Goal: Task Accomplishment & Management: Manage account settings

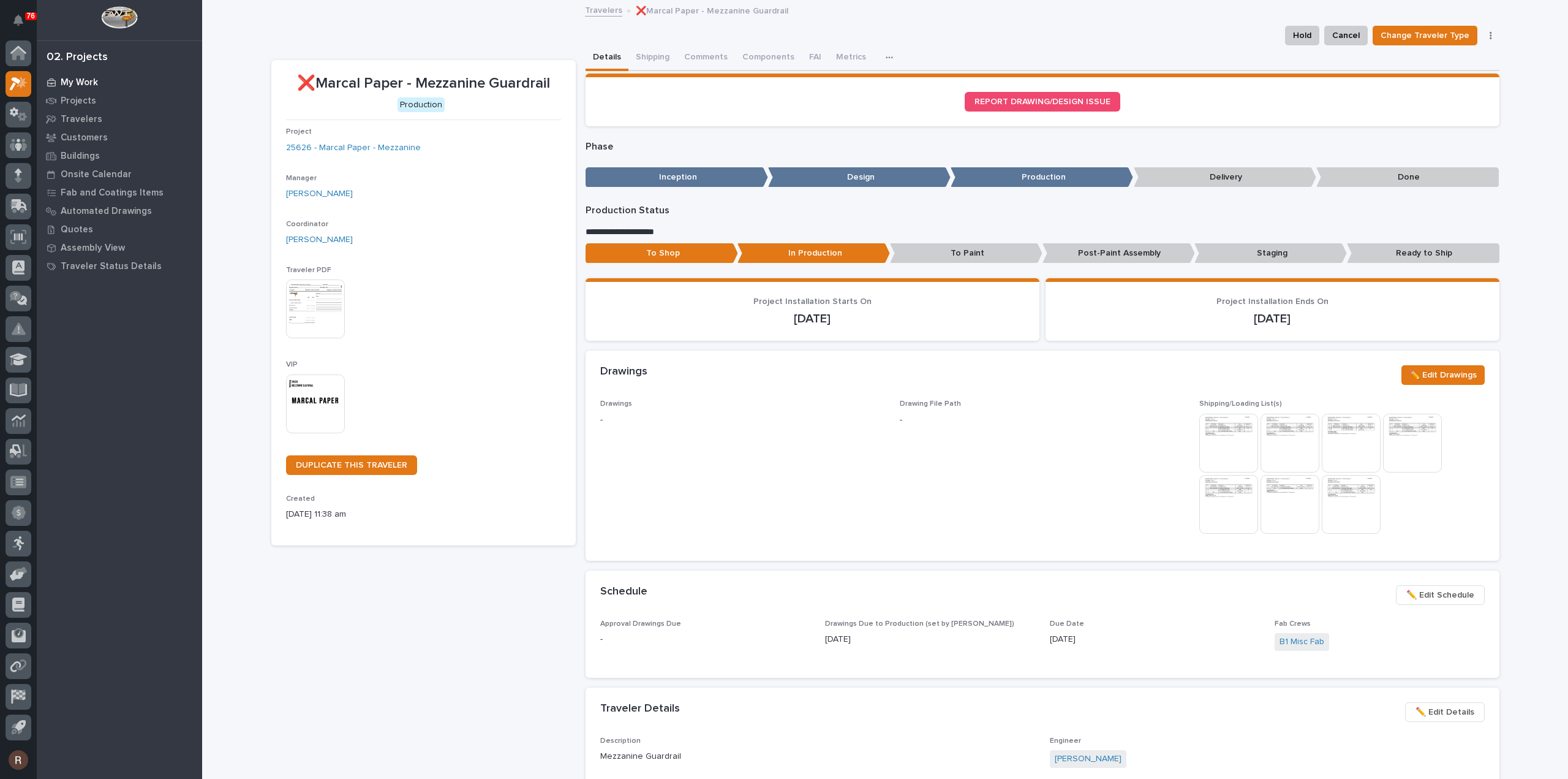
click at [90, 79] on p "My Work" at bounding box center [79, 82] width 38 height 11
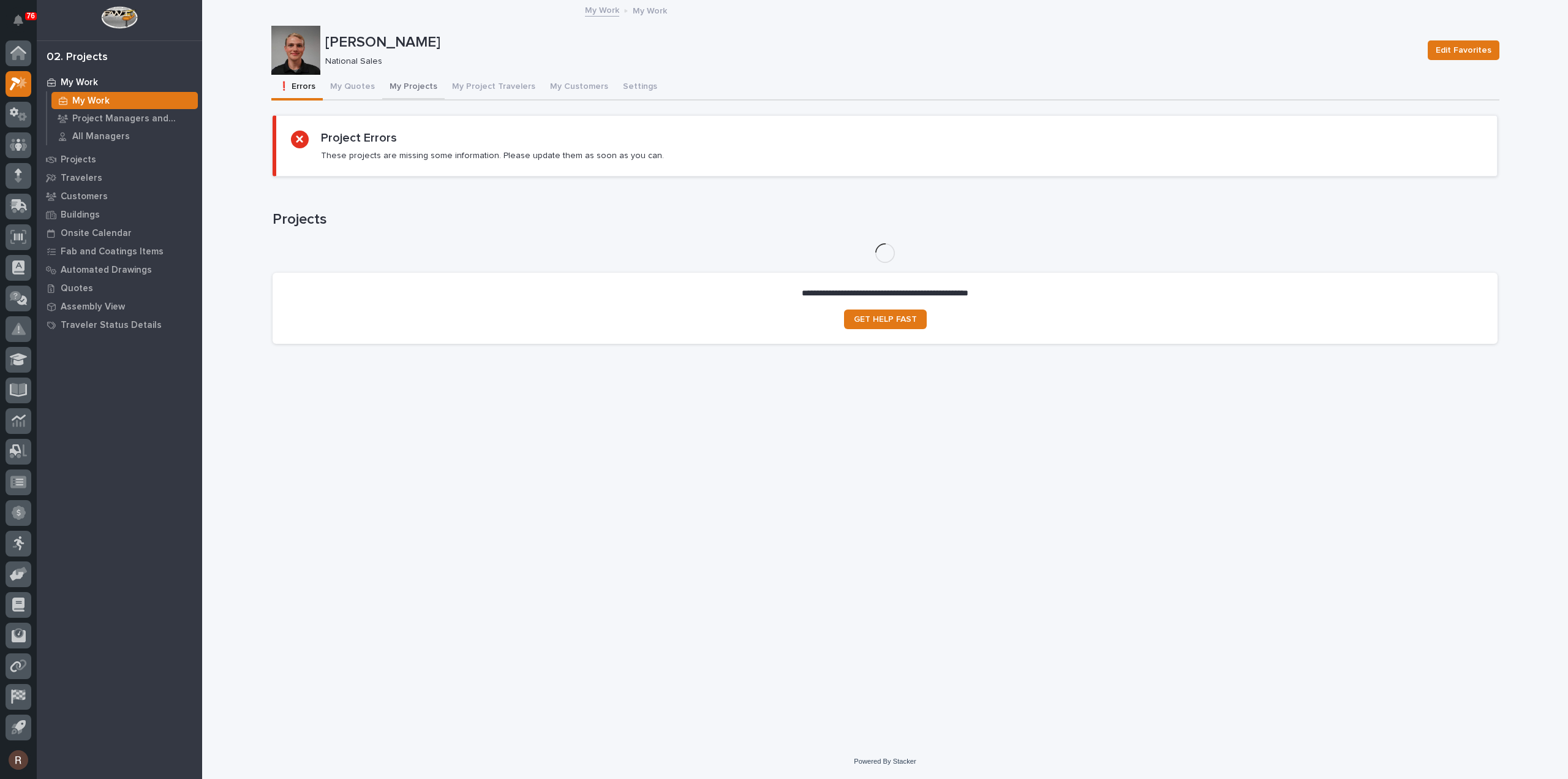
click at [395, 86] on button "My Projects" at bounding box center [414, 88] width 63 height 26
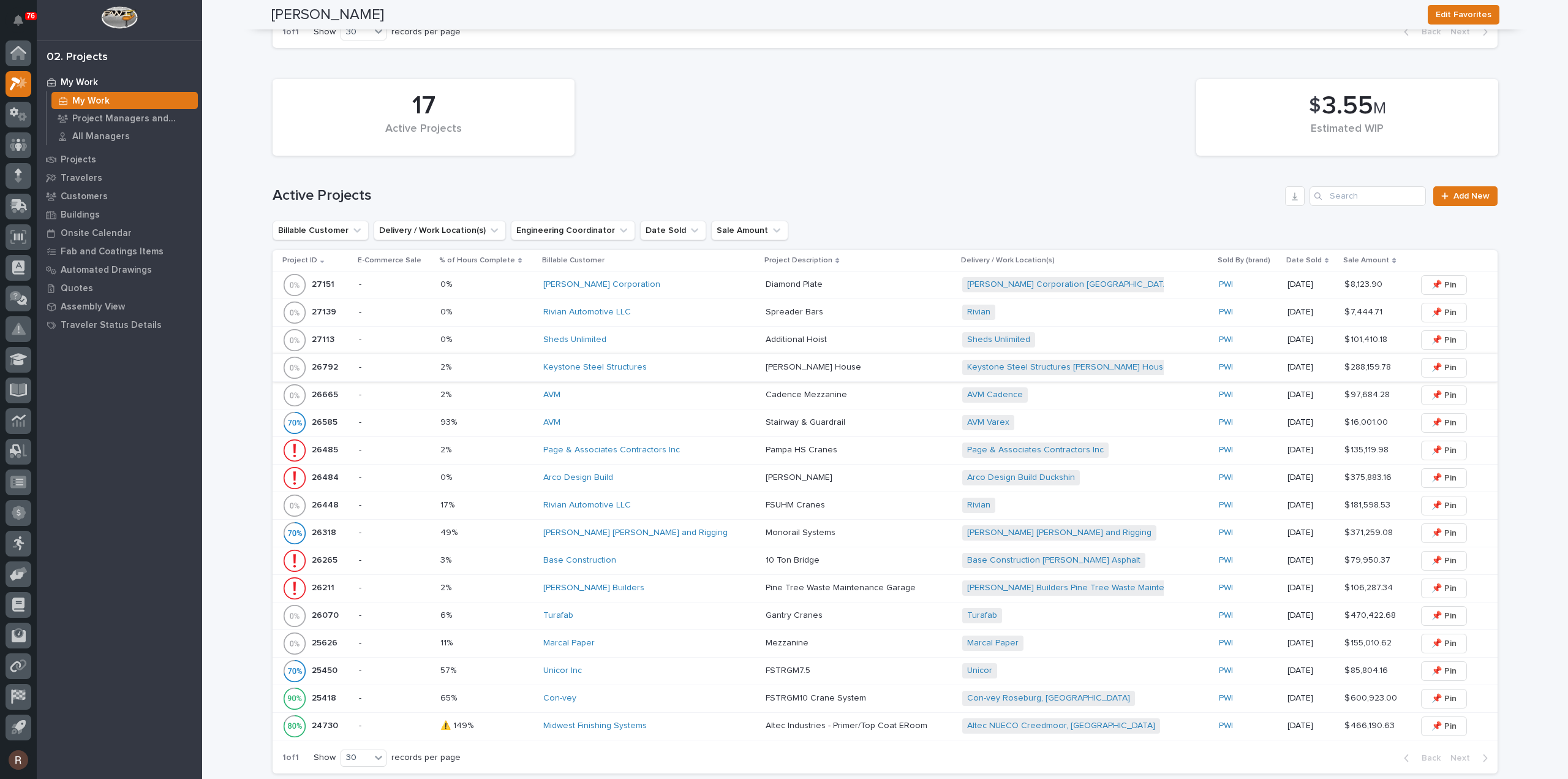
scroll to position [491, 0]
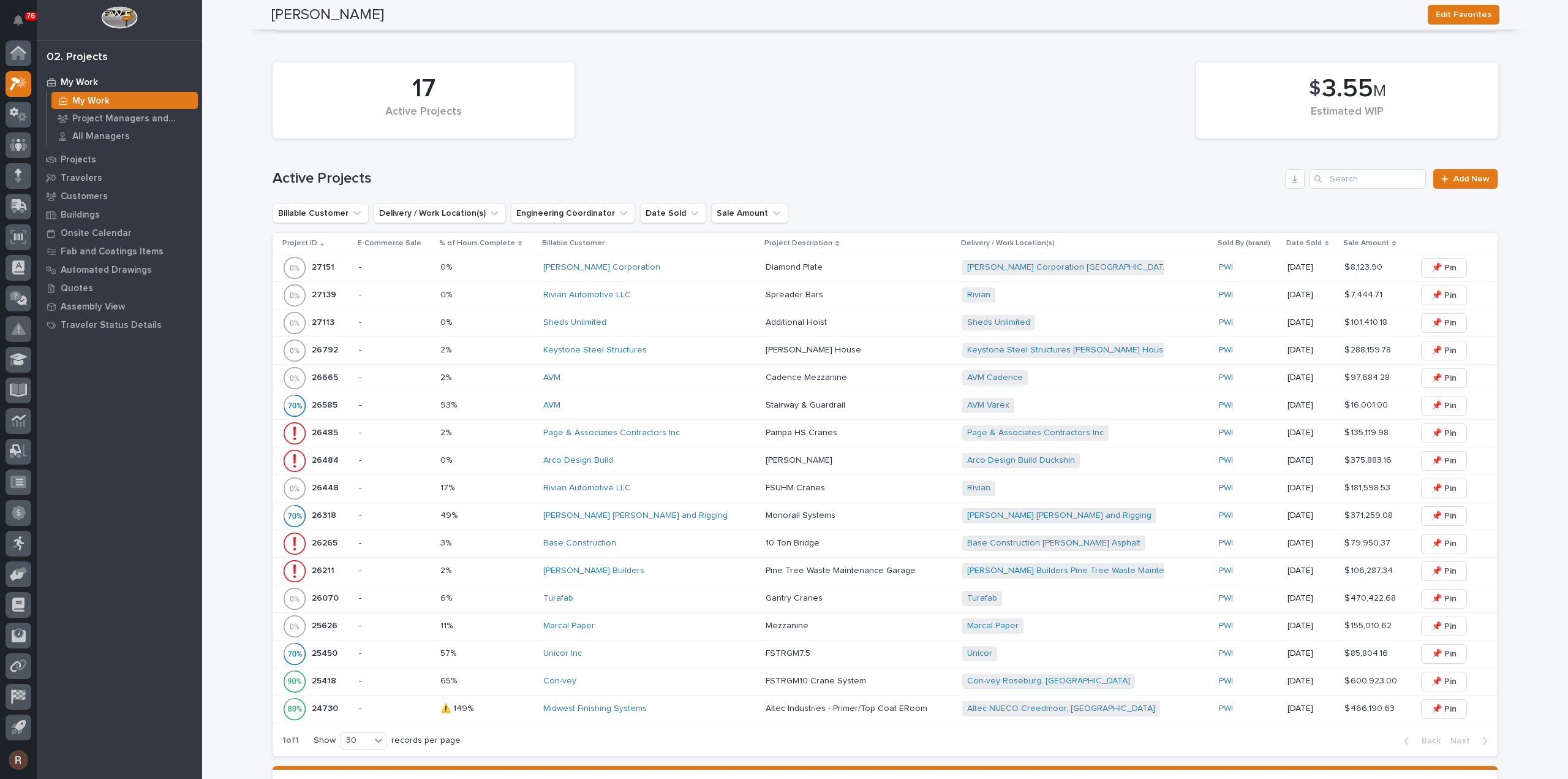
click at [520, 621] on p at bounding box center [488, 626] width 94 height 11
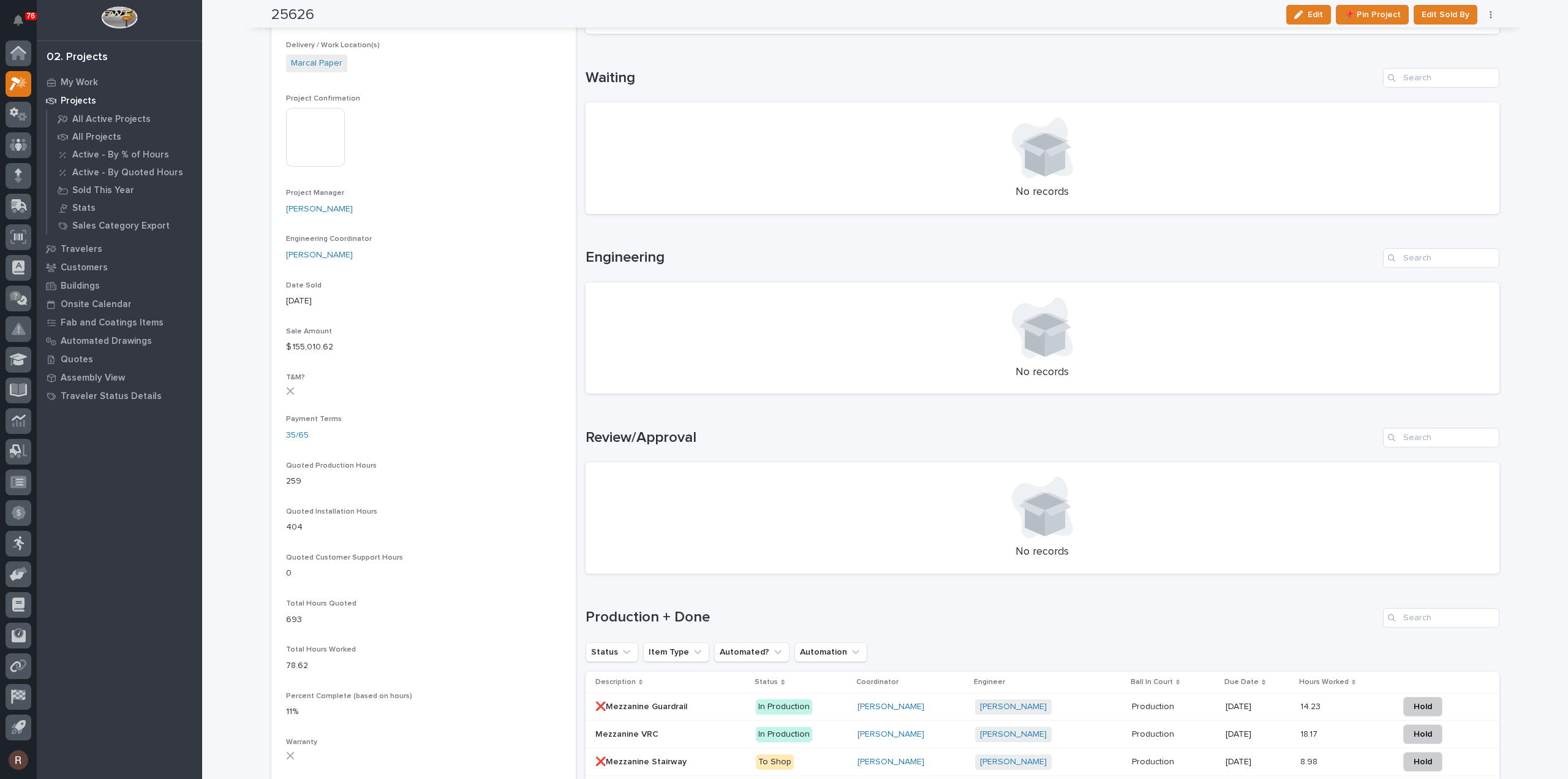
scroll to position [613, 0]
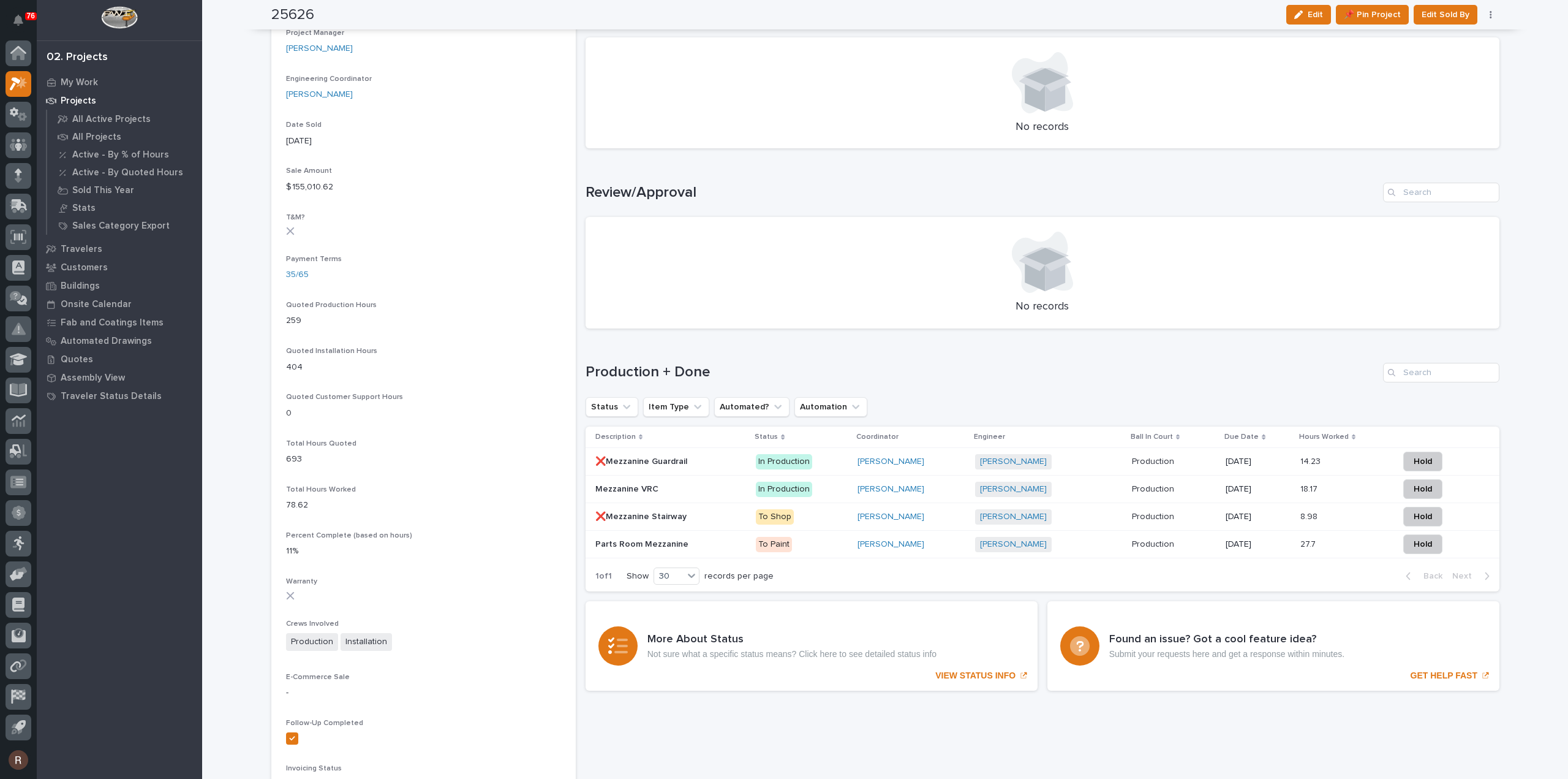
click at [1211, 463] on p at bounding box center [1174, 461] width 85 height 11
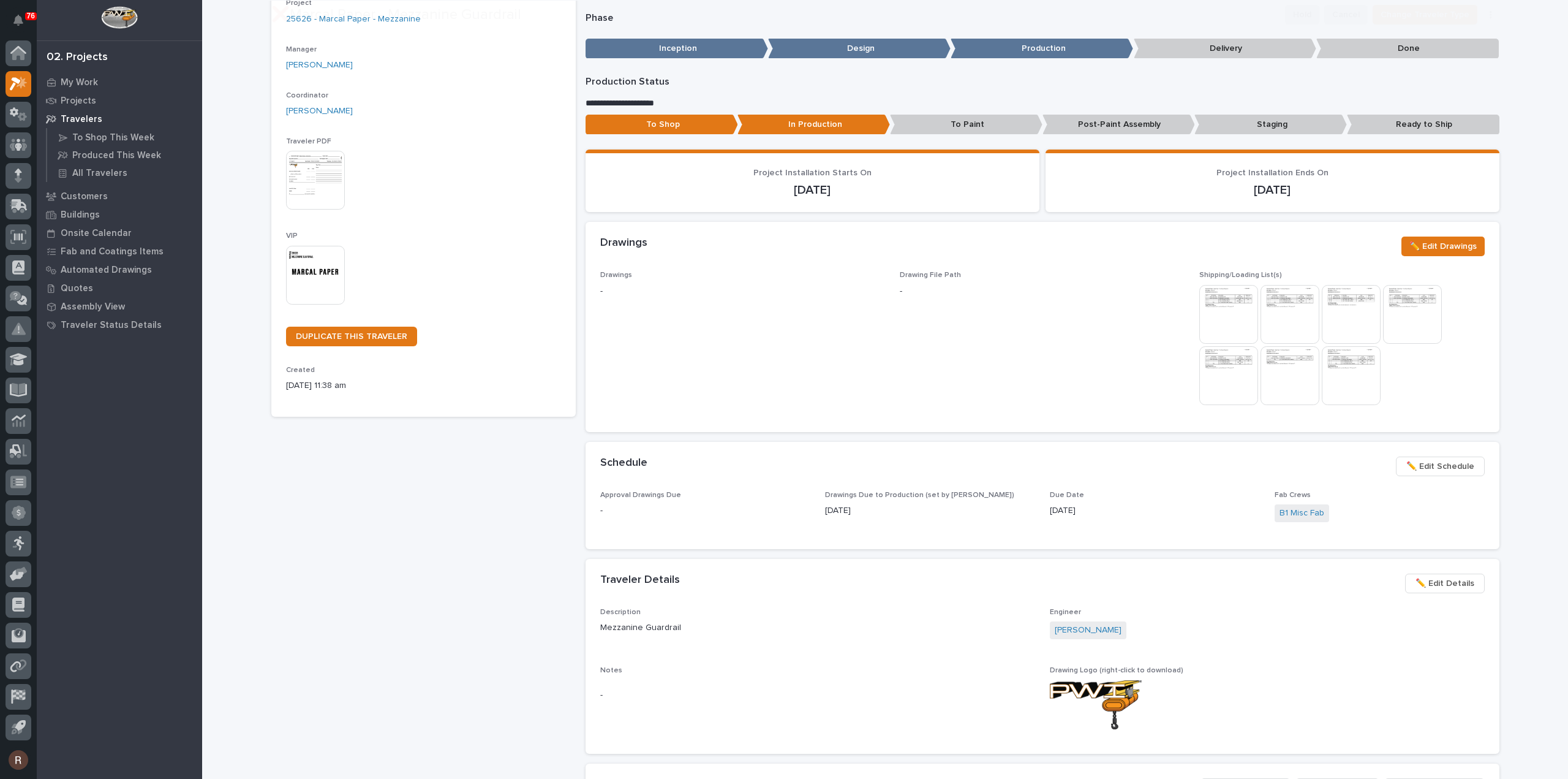
scroll to position [184, 0]
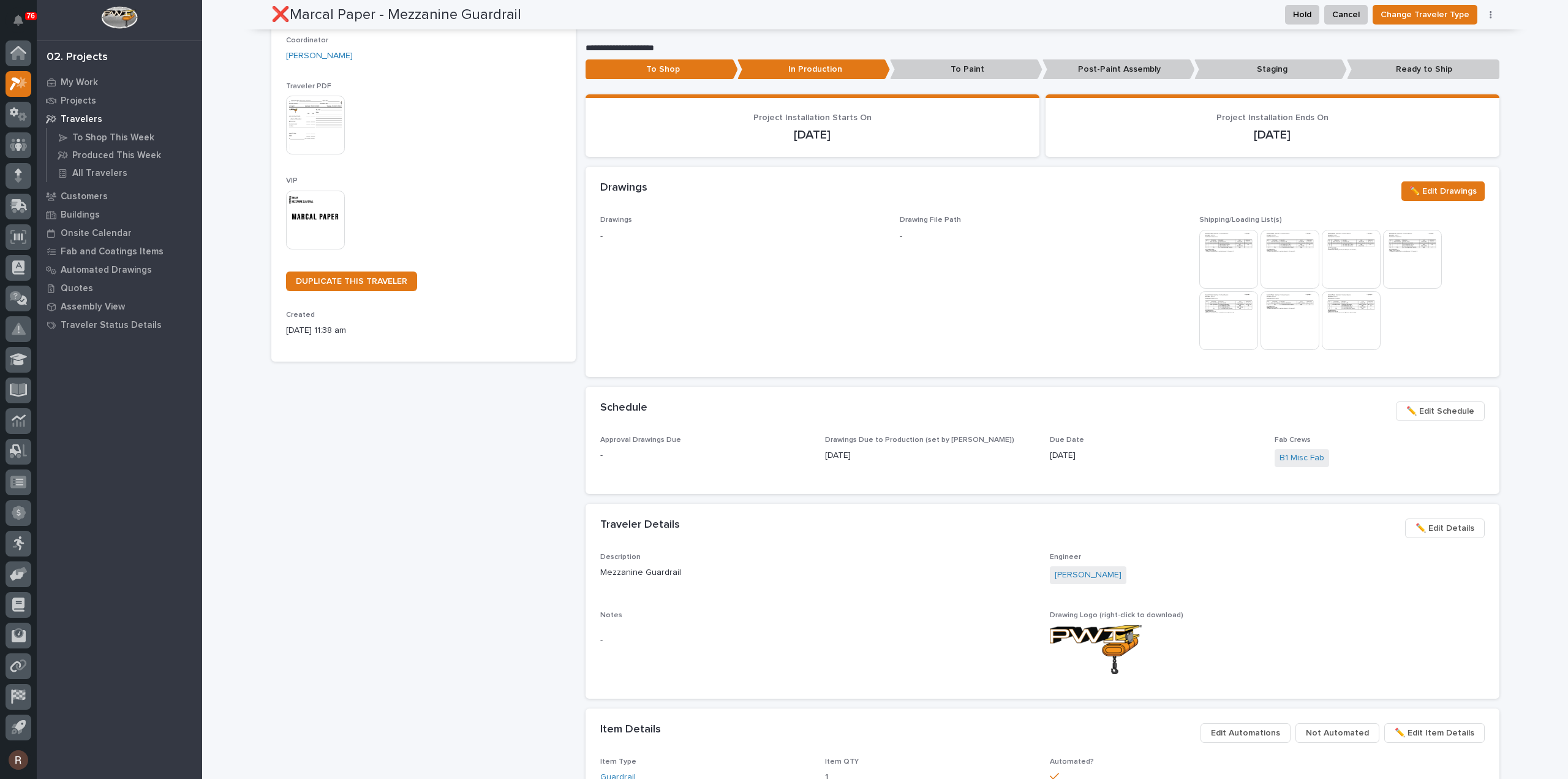
click at [1418, 417] on span "✏️ Edit Schedule" at bounding box center [1441, 411] width 68 height 15
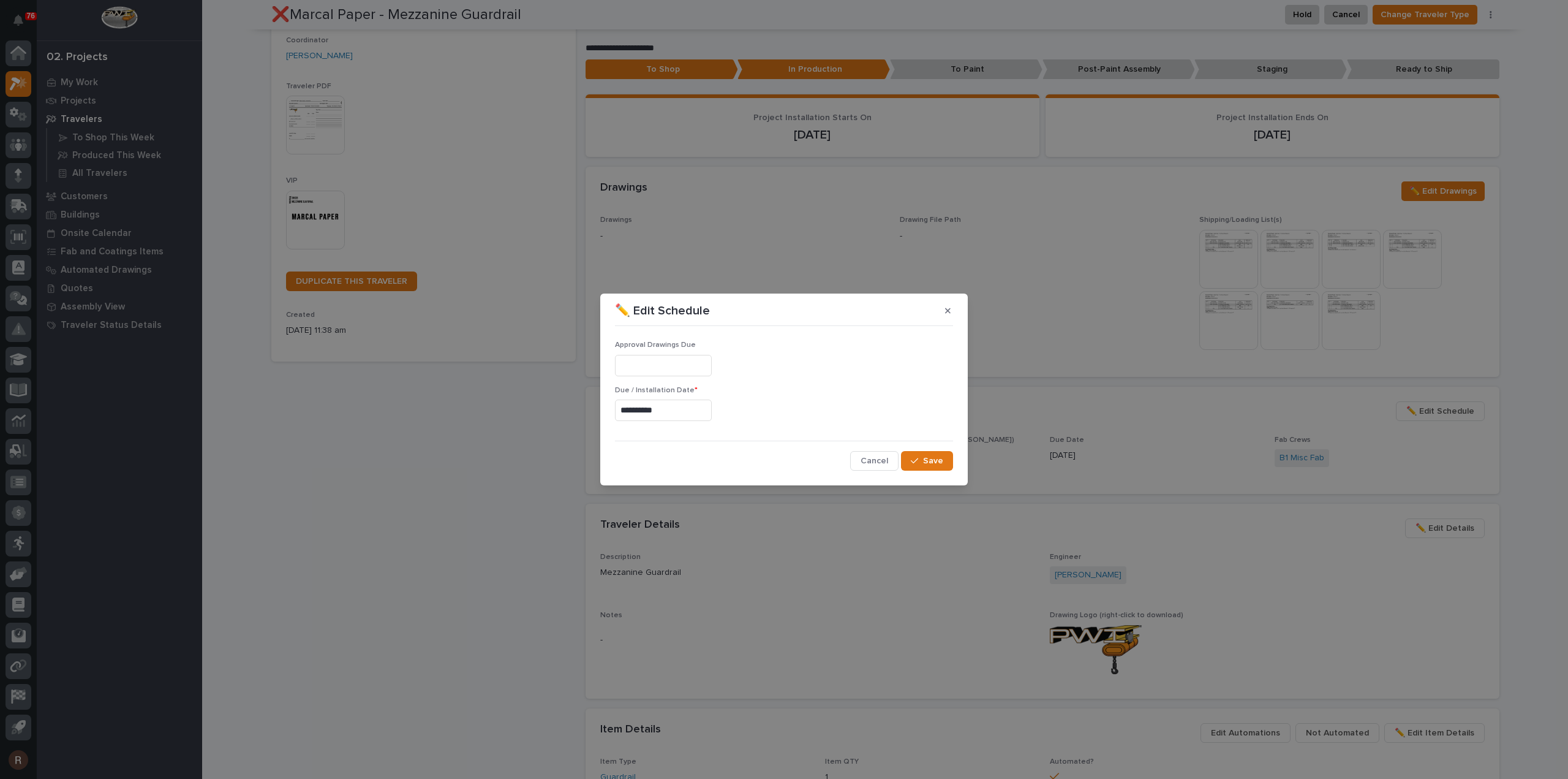
click at [663, 404] on input "**********" at bounding box center [663, 410] width 97 height 21
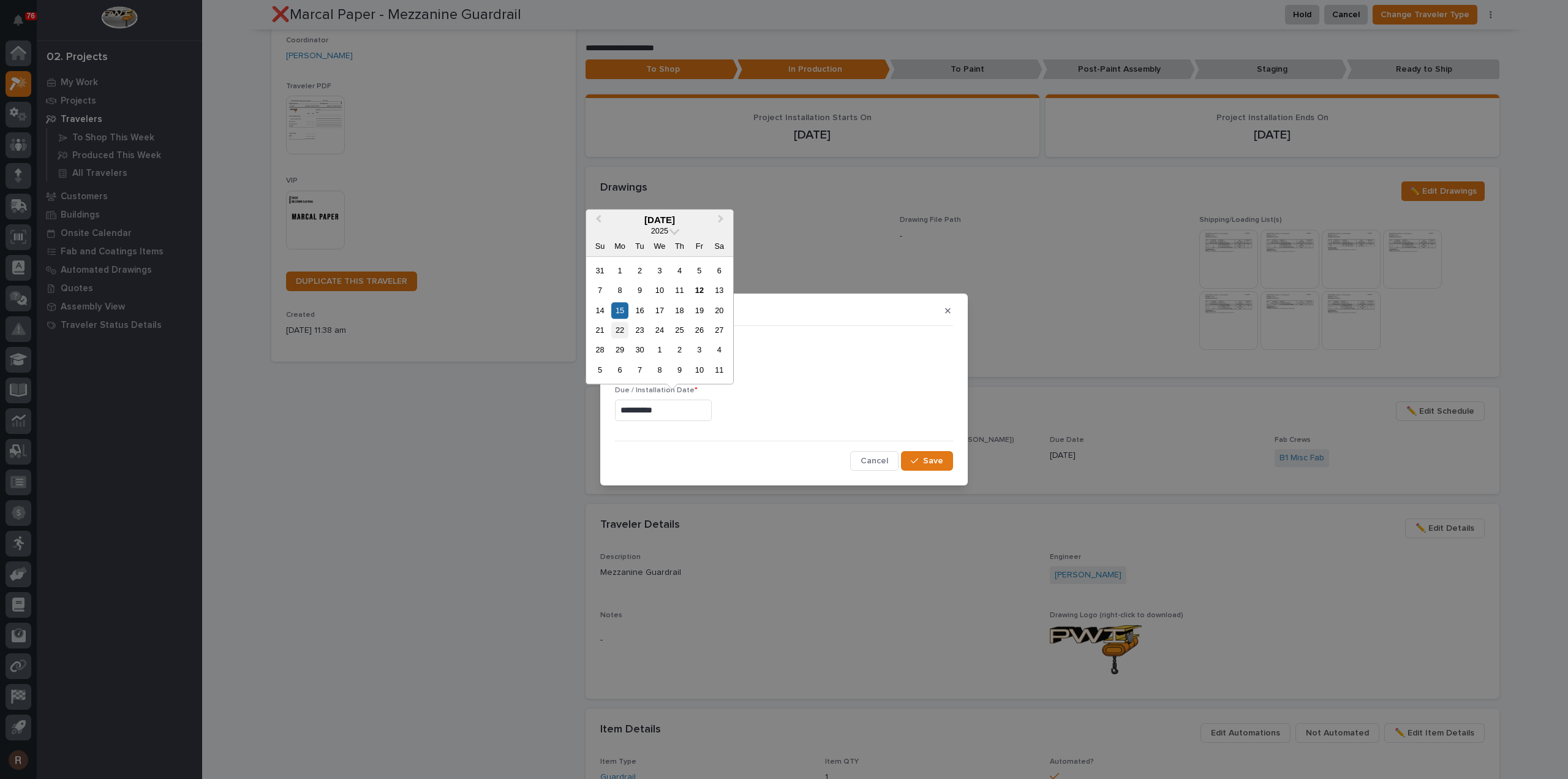
click at [623, 328] on div "22" at bounding box center [619, 330] width 16 height 16
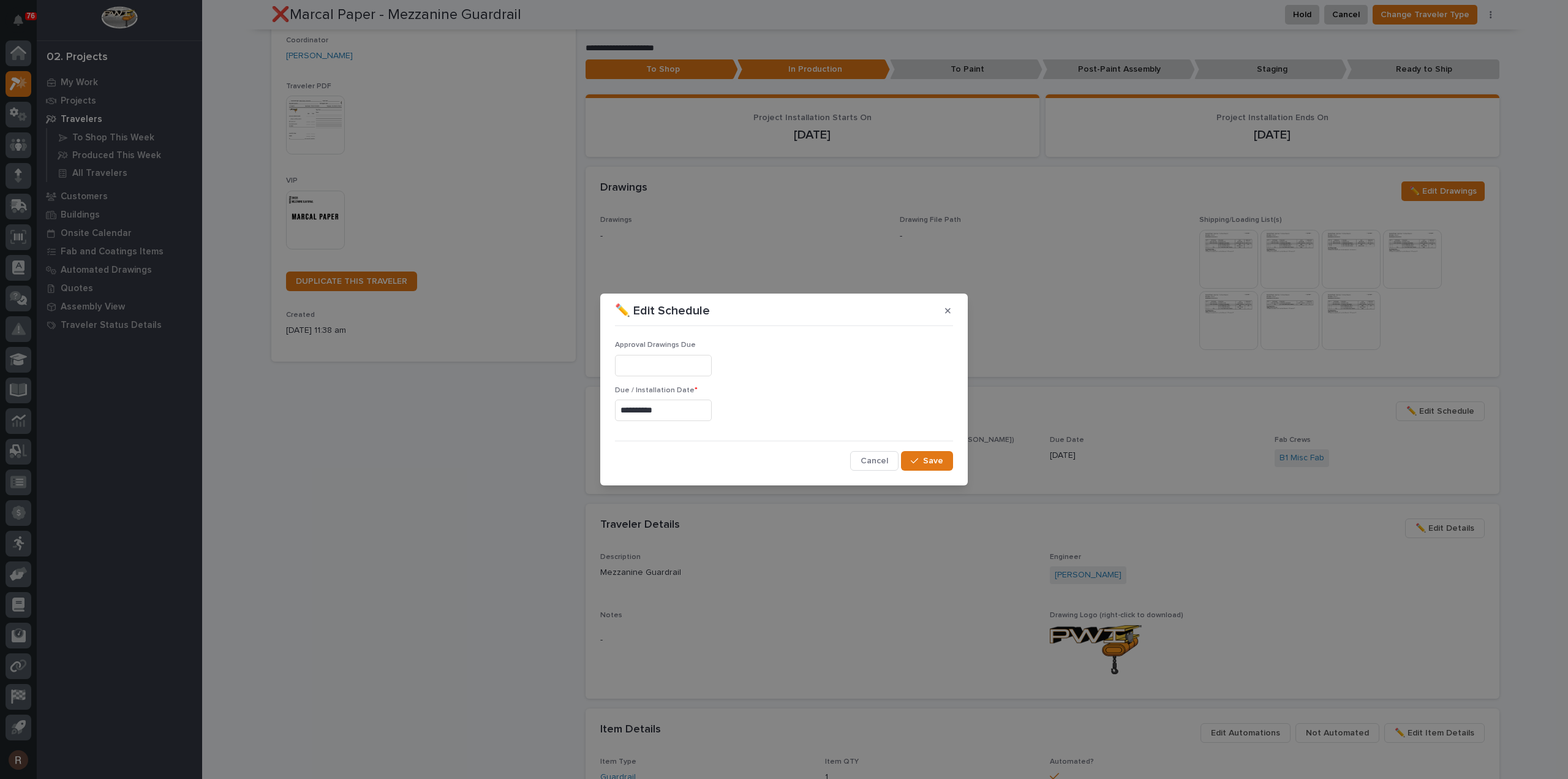
type input "**********"
click at [941, 463] on span "Save" at bounding box center [933, 461] width 20 height 11
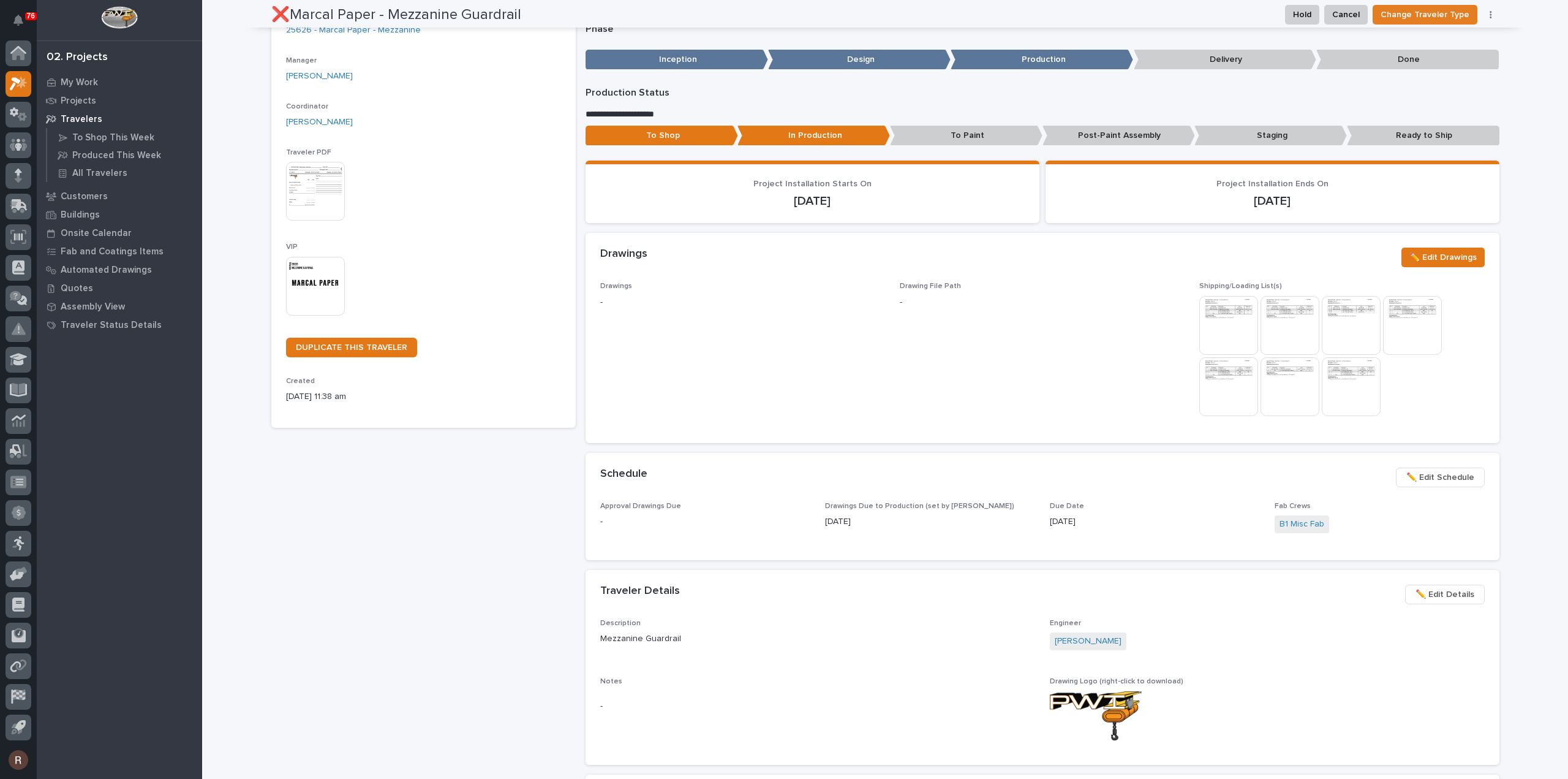
scroll to position [0, 0]
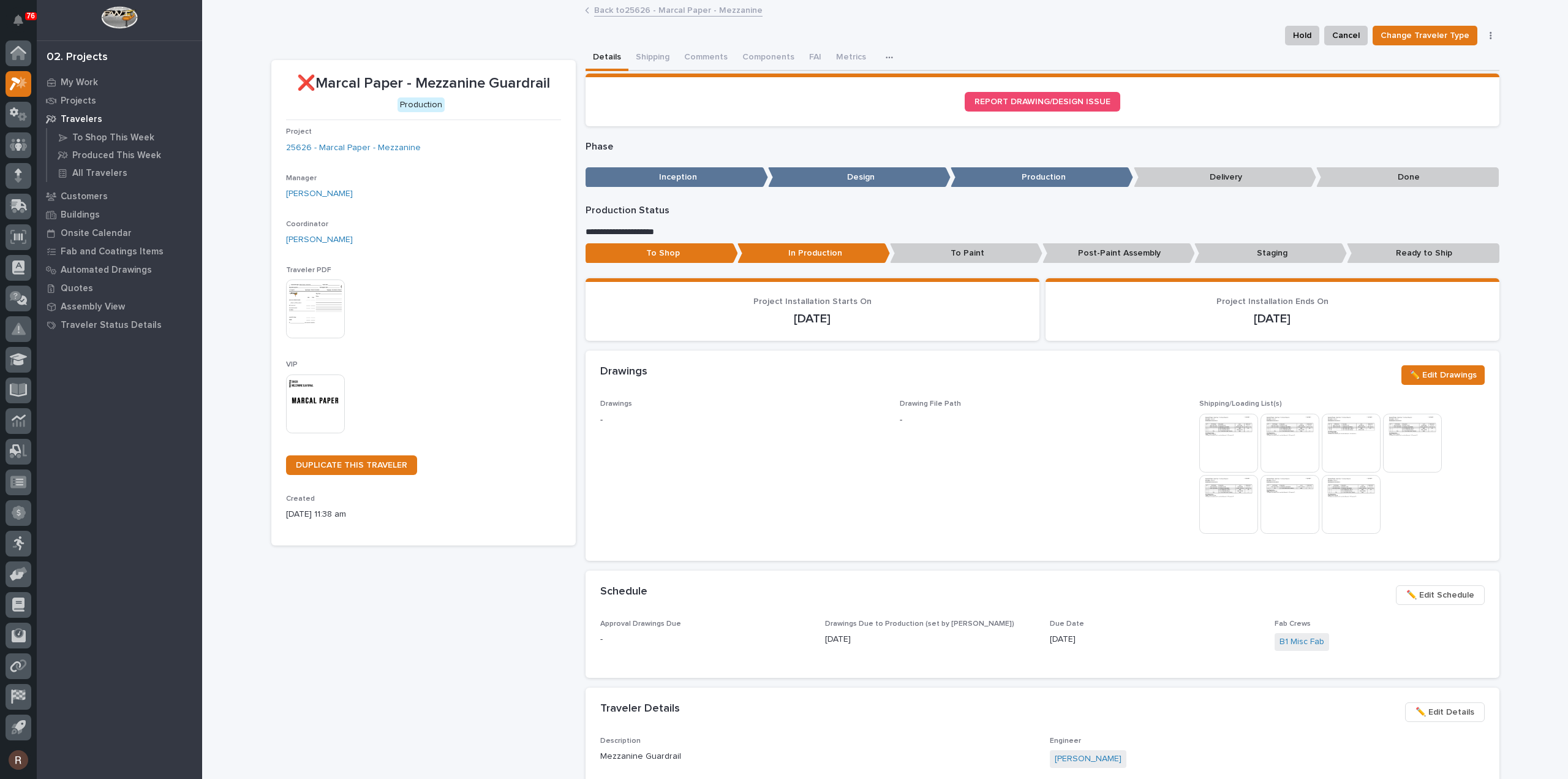
click at [601, 13] on link "Back to 25626 - Marcal Paper - Mezzanine" at bounding box center [678, 9] width 169 height 14
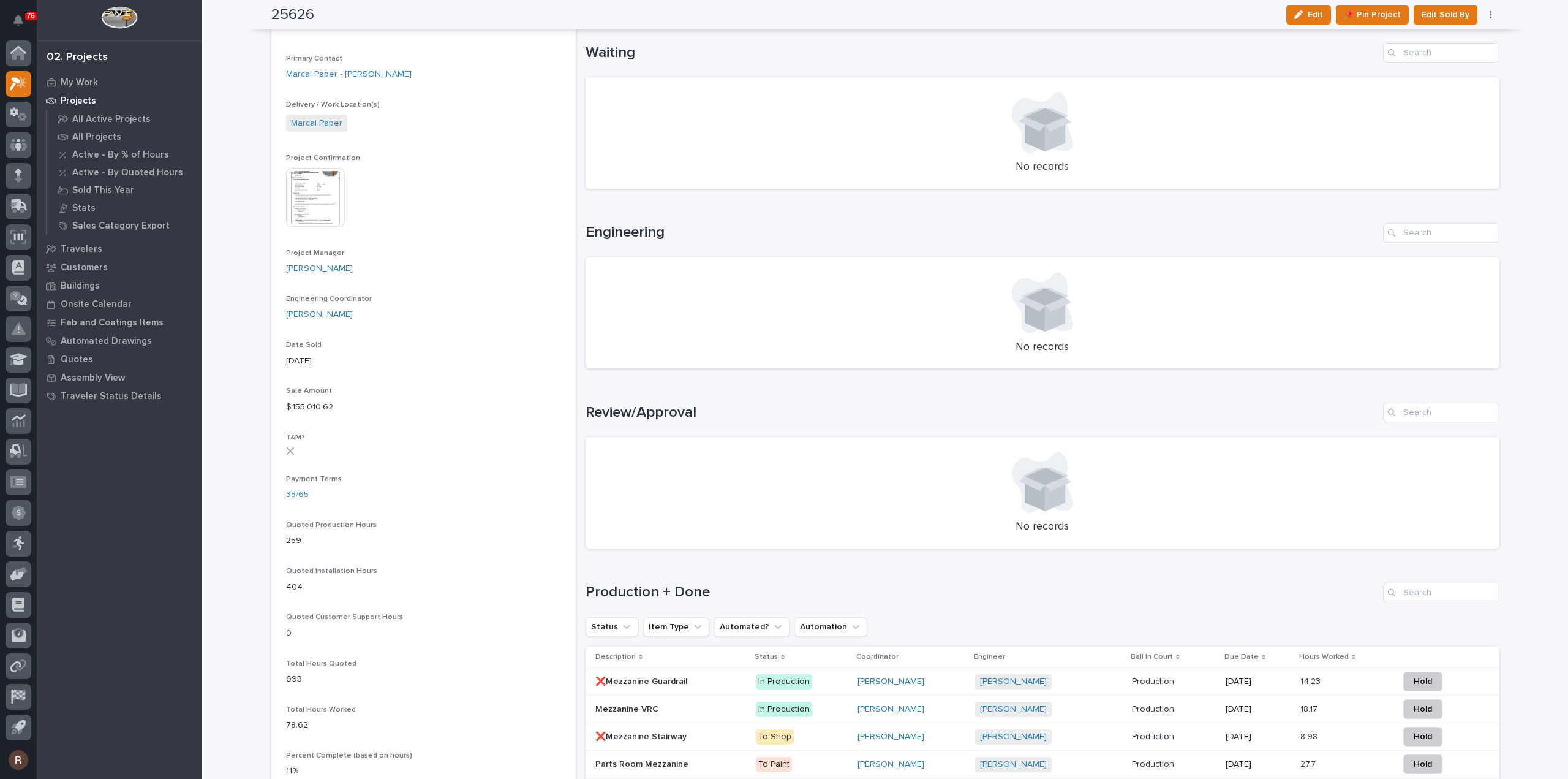
scroll to position [613, 0]
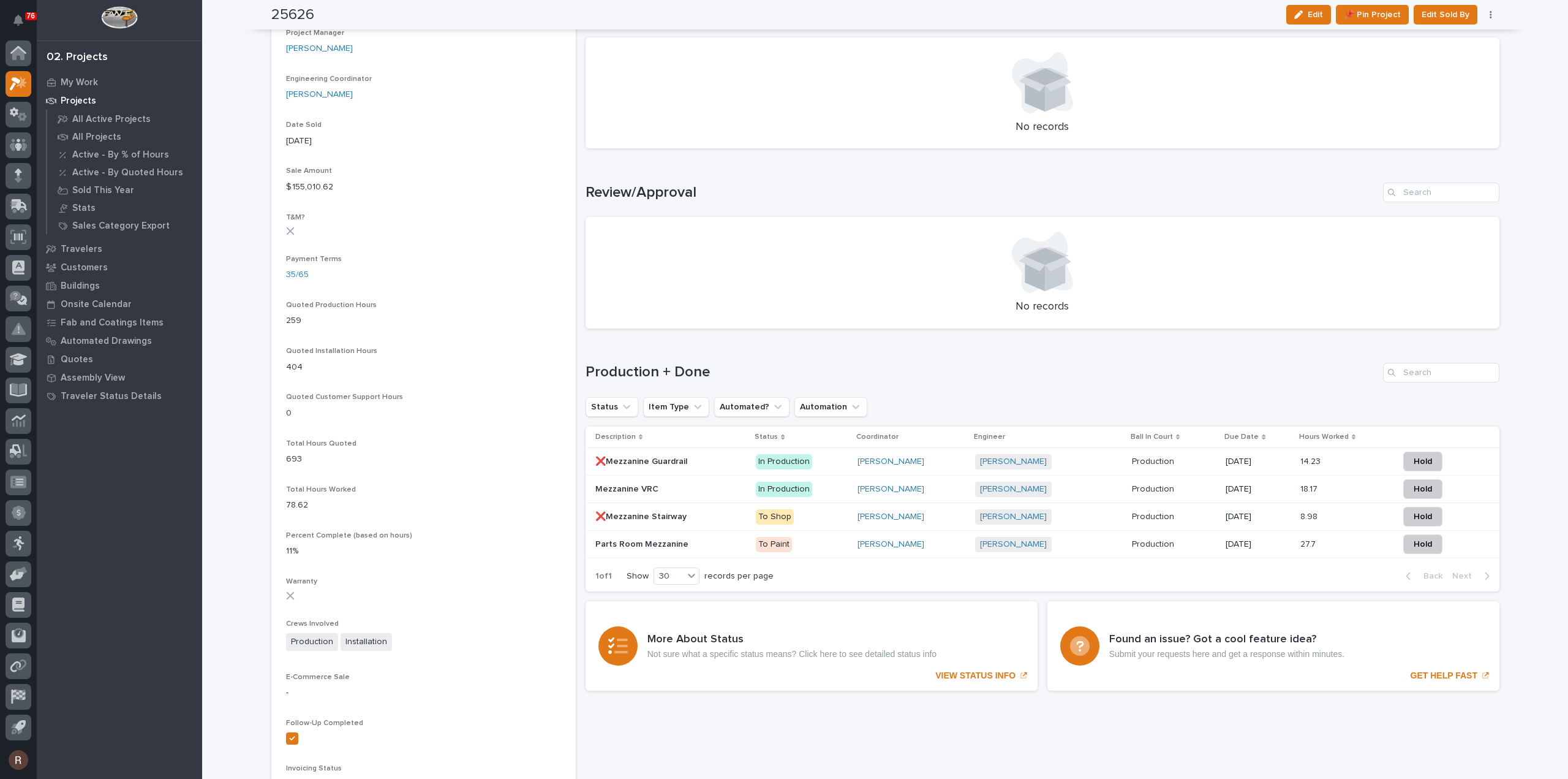
click at [1221, 542] on td "[DATE]" at bounding box center [1258, 544] width 75 height 28
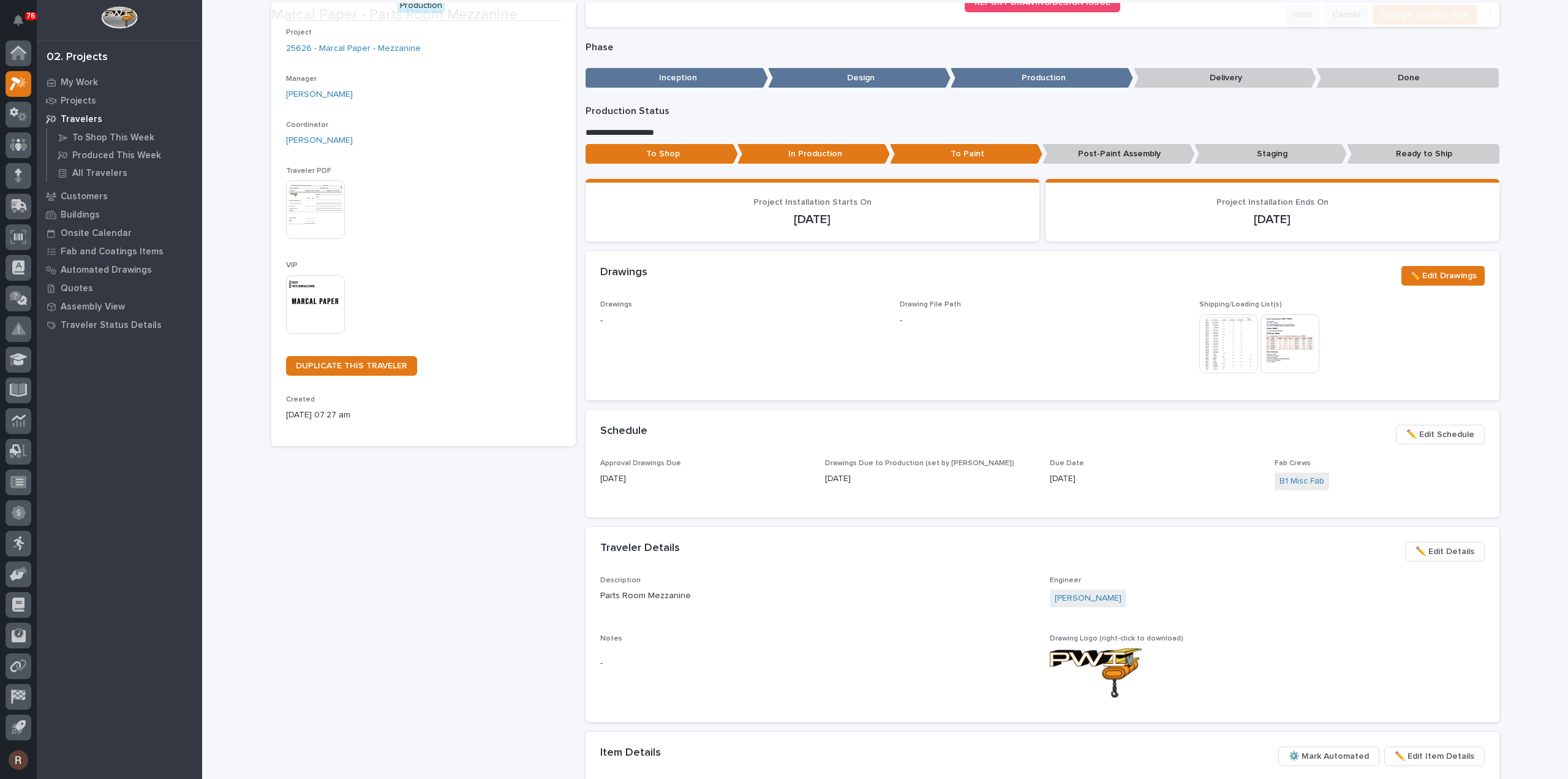
scroll to position [184, 0]
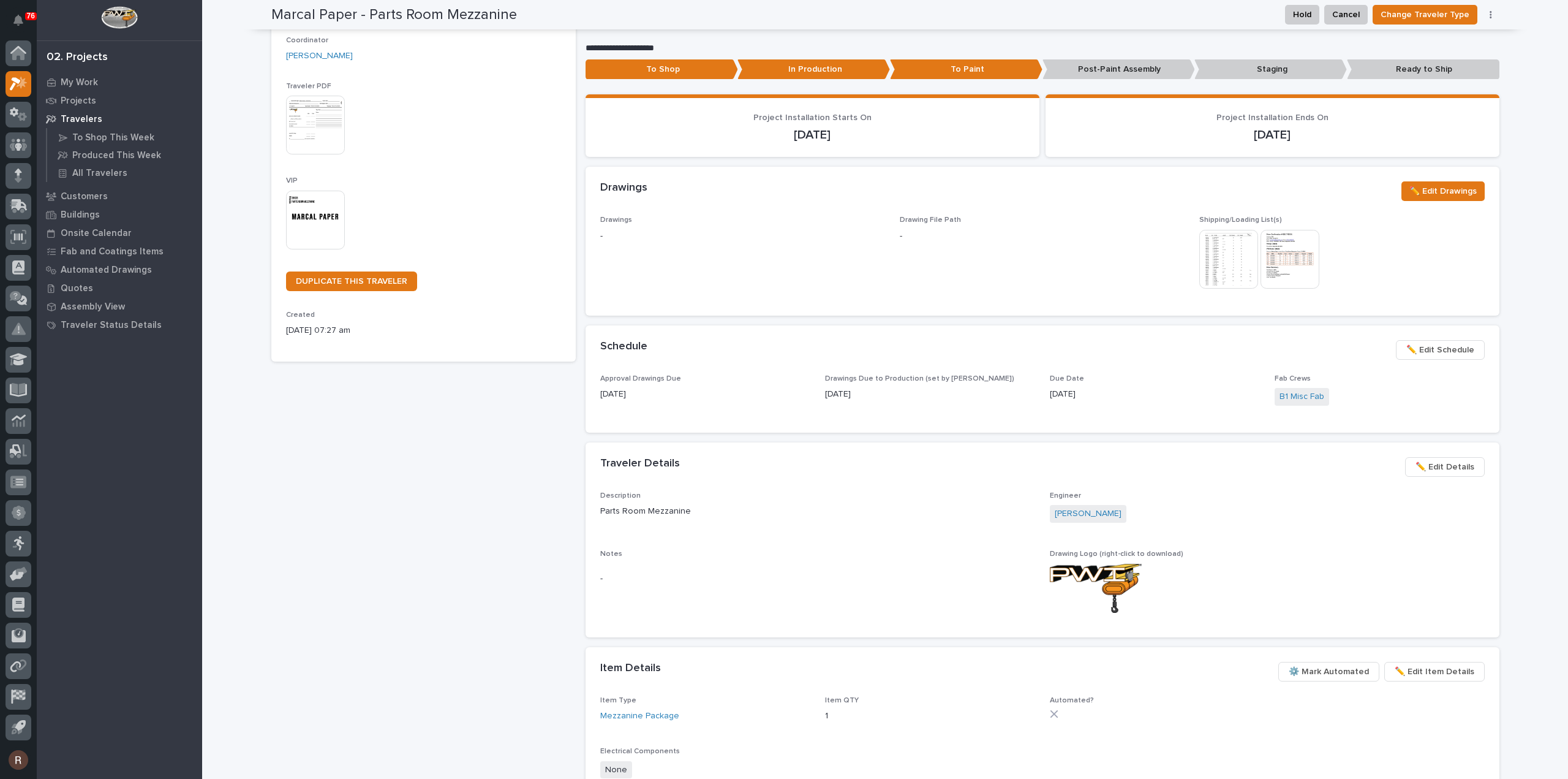
click at [1441, 356] on span "✏️ Edit Schedule" at bounding box center [1441, 350] width 68 height 15
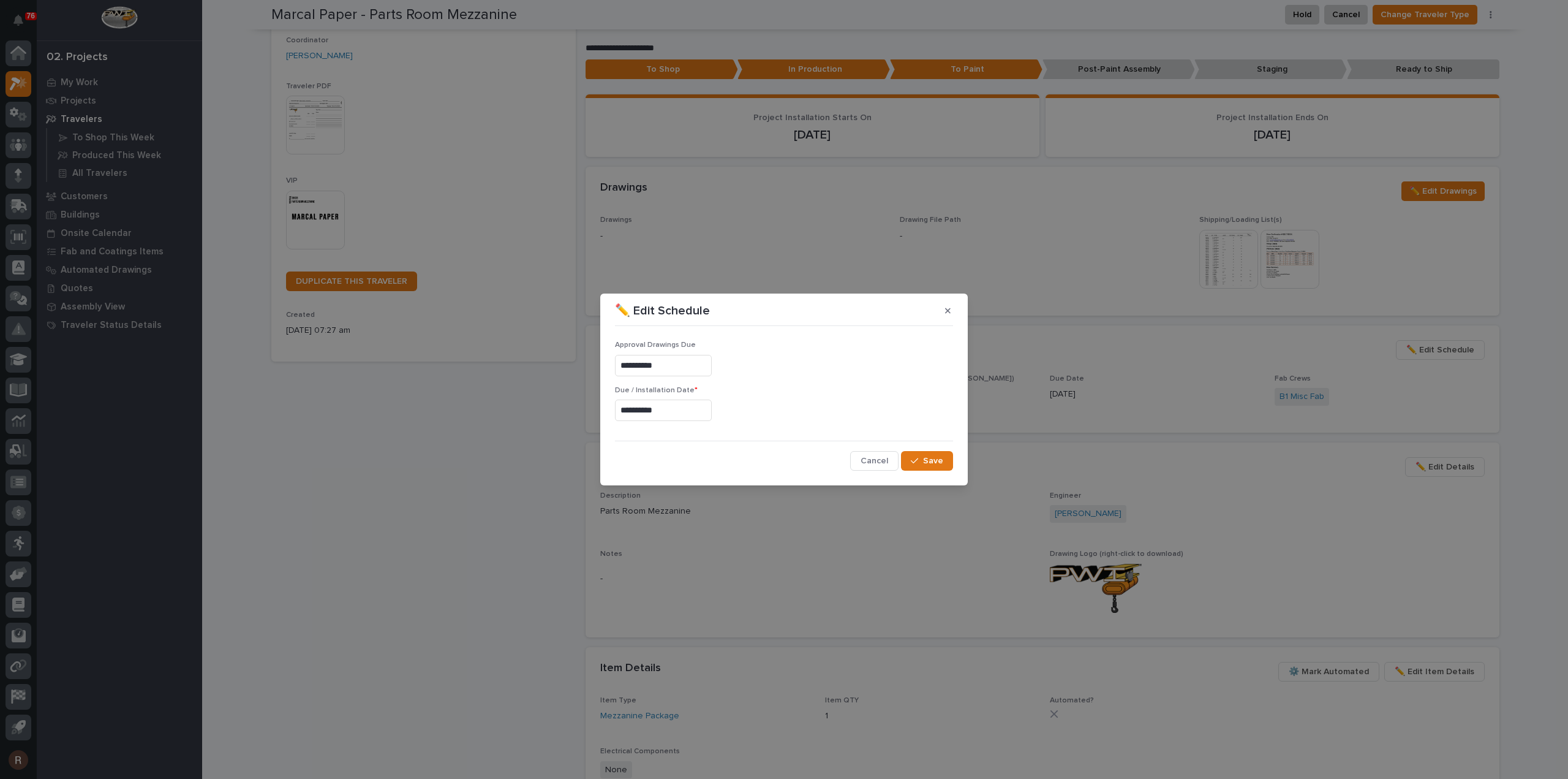
click at [696, 405] on input "**********" at bounding box center [663, 410] width 97 height 21
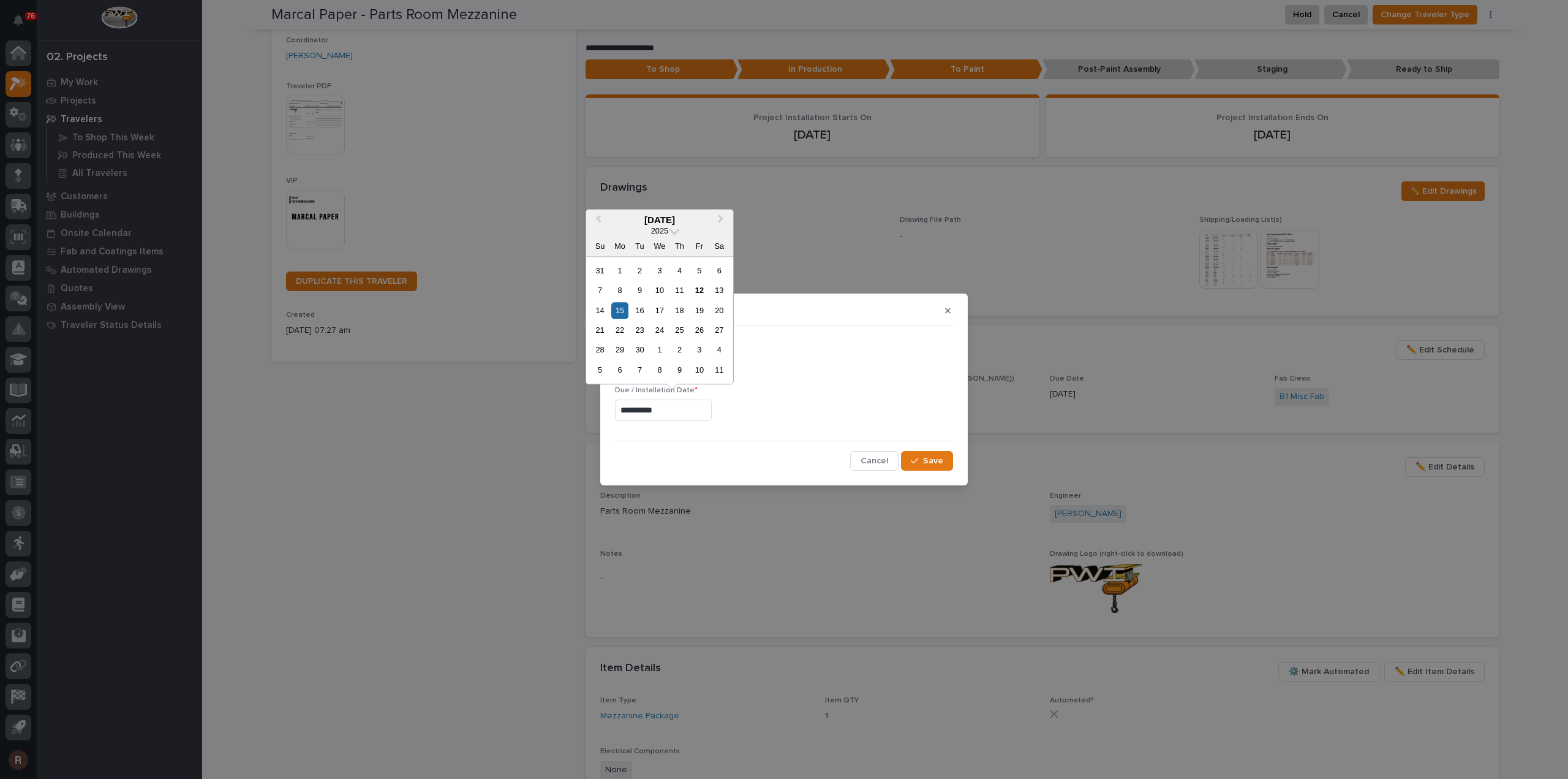
click at [622, 328] on div "22" at bounding box center [619, 330] width 16 height 16
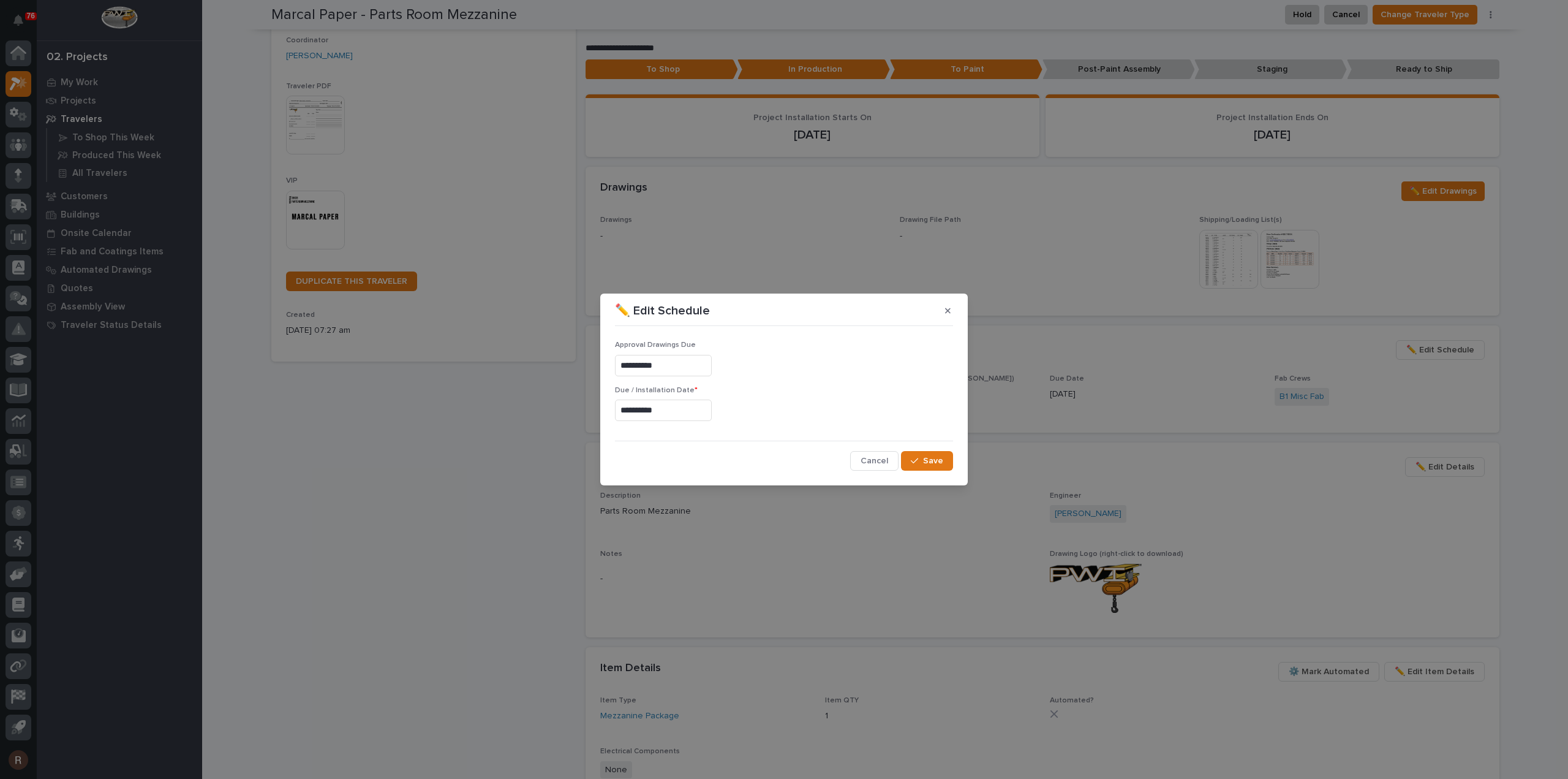
type input "**********"
click at [940, 459] on span "Save" at bounding box center [933, 461] width 20 height 11
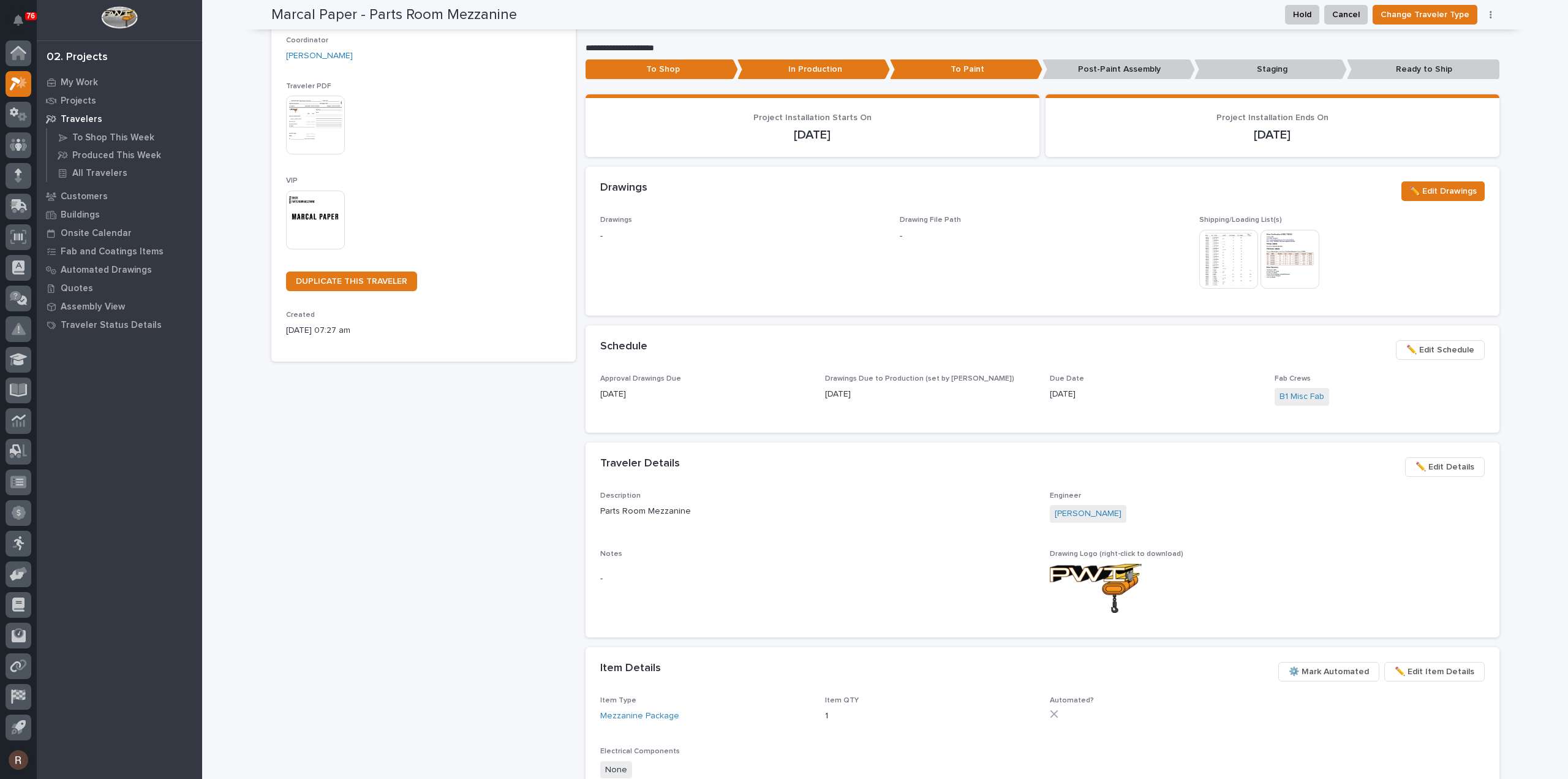
scroll to position [0, 0]
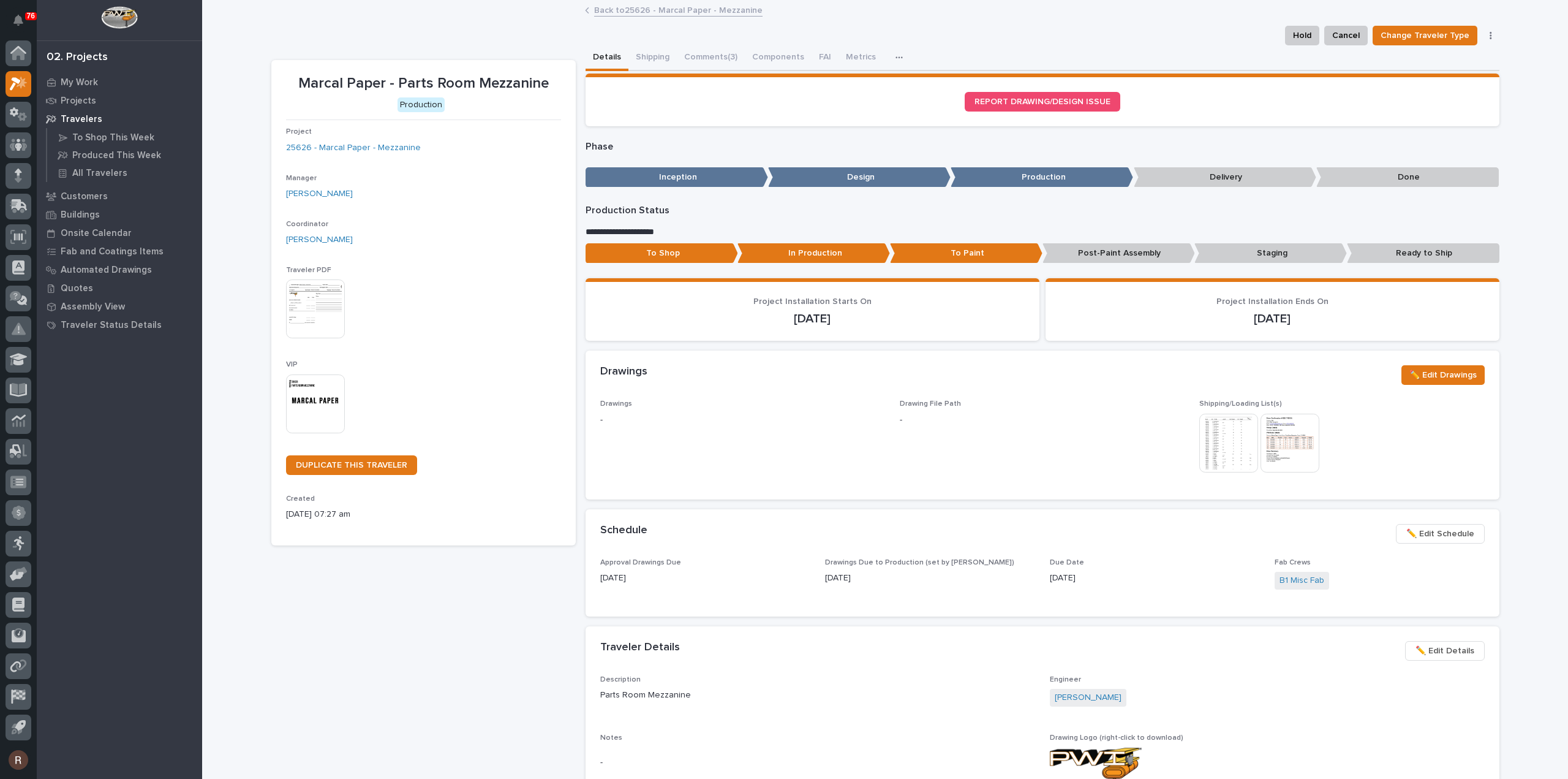
click at [619, 14] on link "Back to 25626 - Marcal Paper - Mezzanine" at bounding box center [678, 9] width 169 height 14
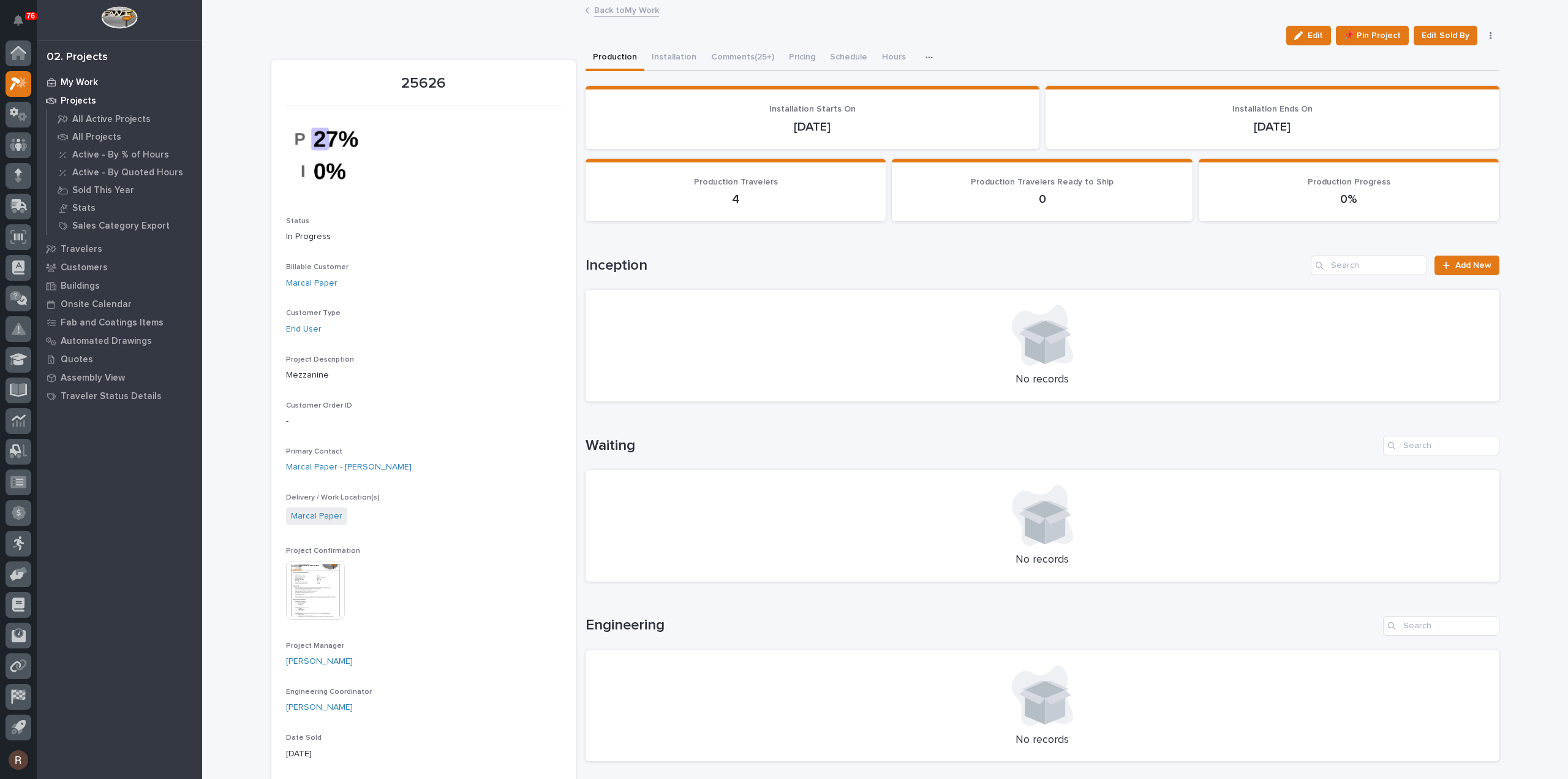
click at [61, 79] on p "My Work" at bounding box center [79, 82] width 38 height 11
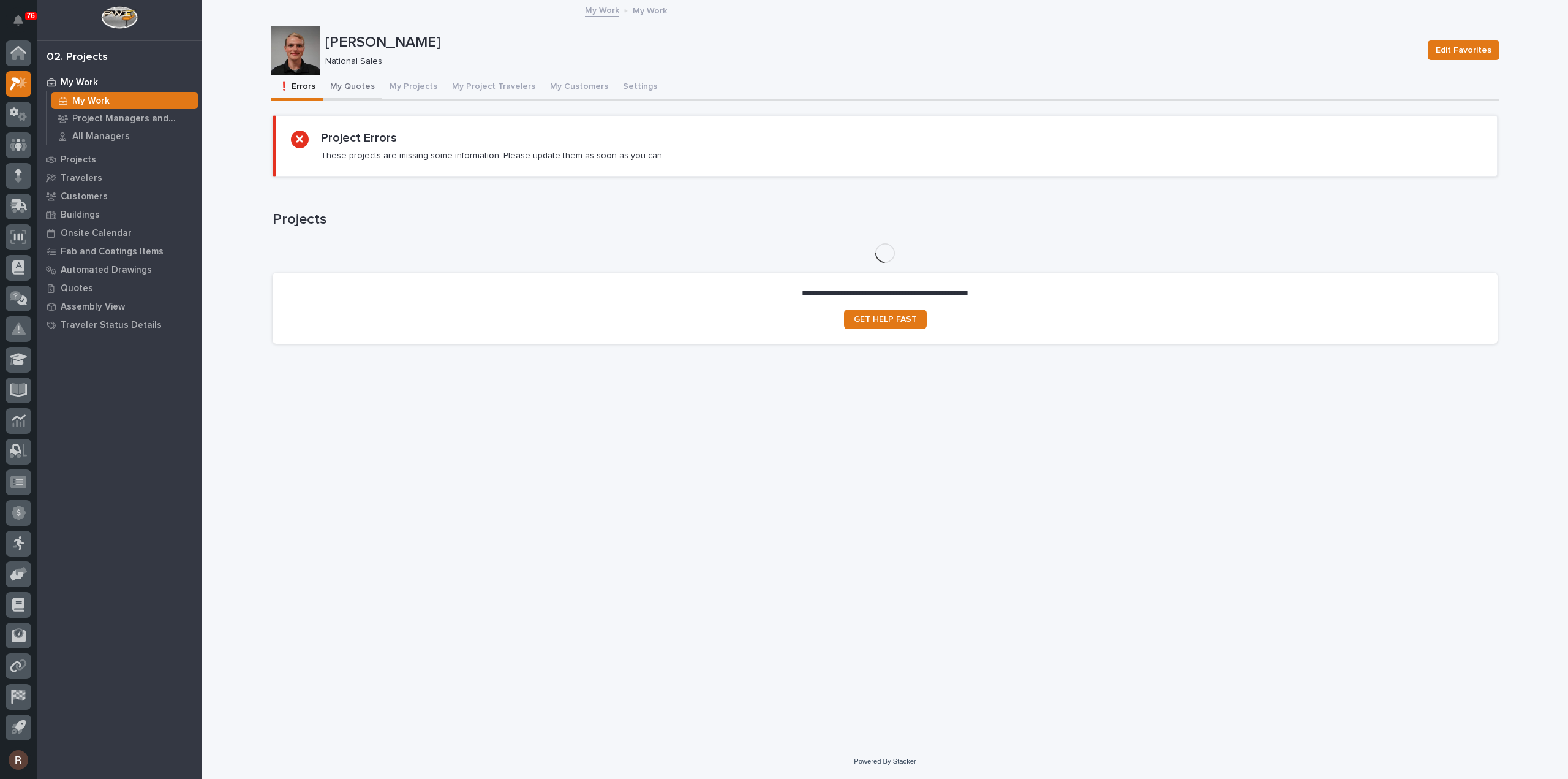
click at [336, 92] on button "My Quotes" at bounding box center [352, 88] width 59 height 26
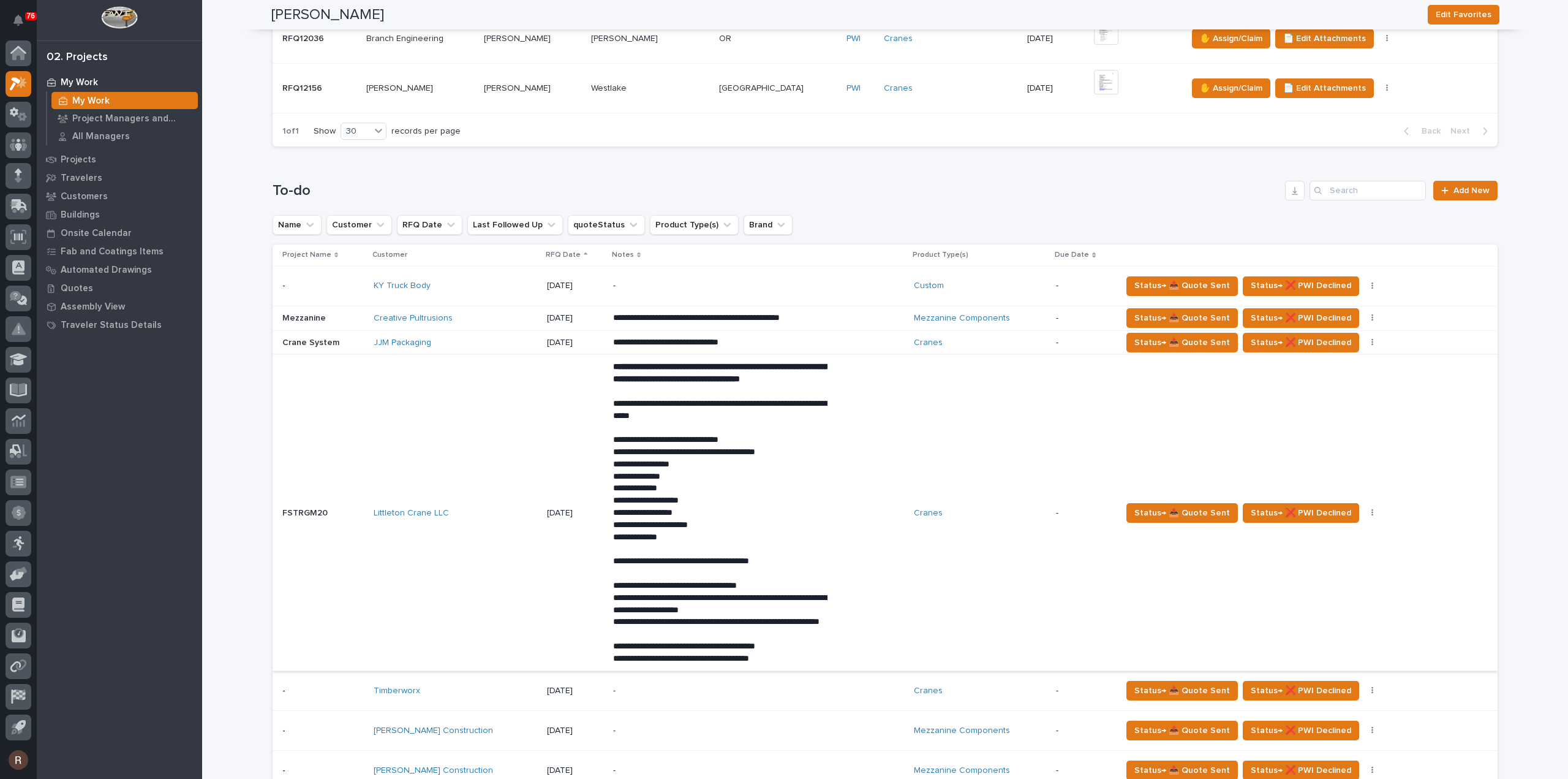
scroll to position [429, 0]
